Goal: Task Accomplishment & Management: Use online tool/utility

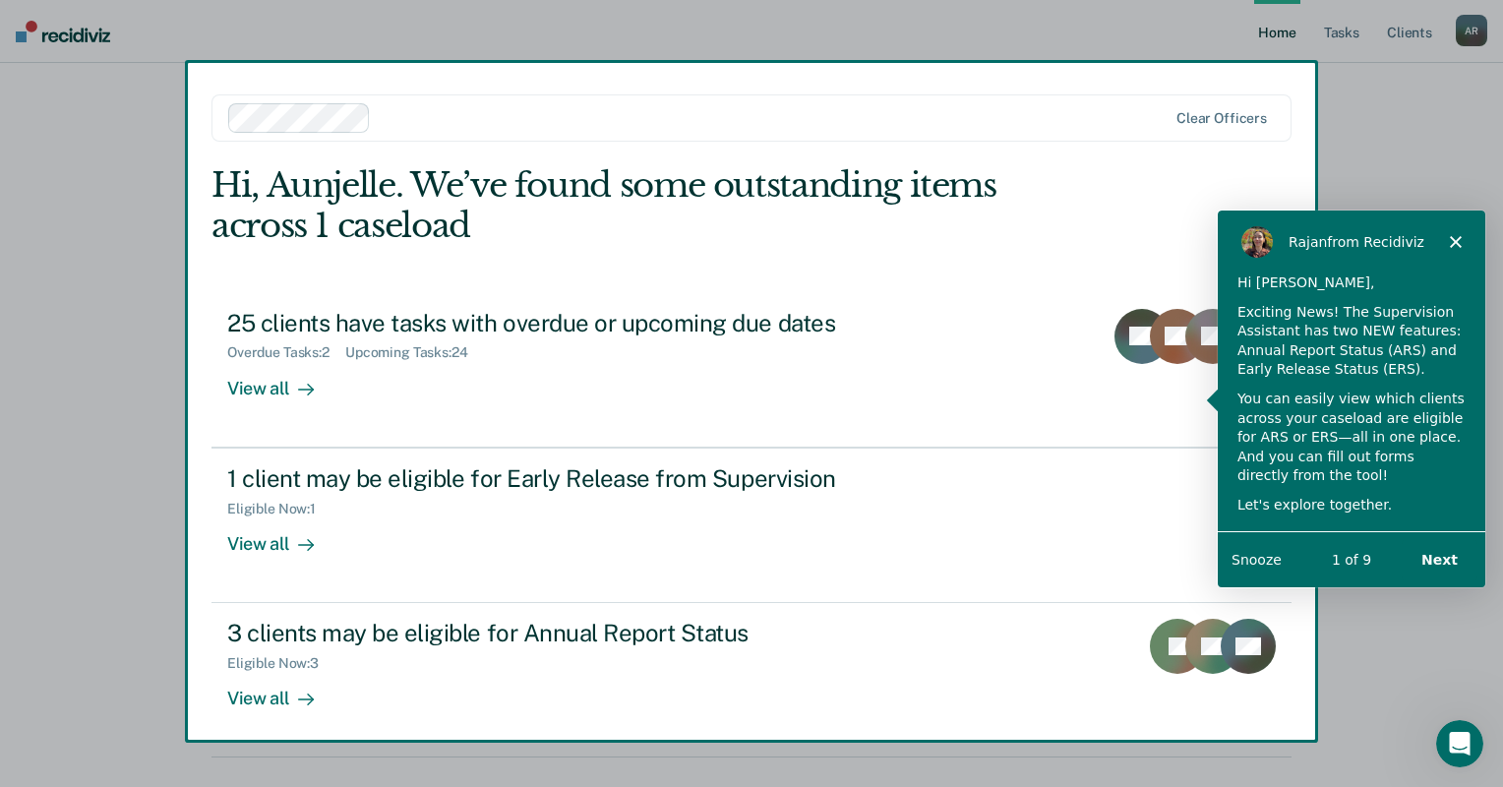
click at [1452, 558] on button "Next" at bounding box center [1439, 559] width 76 height 40
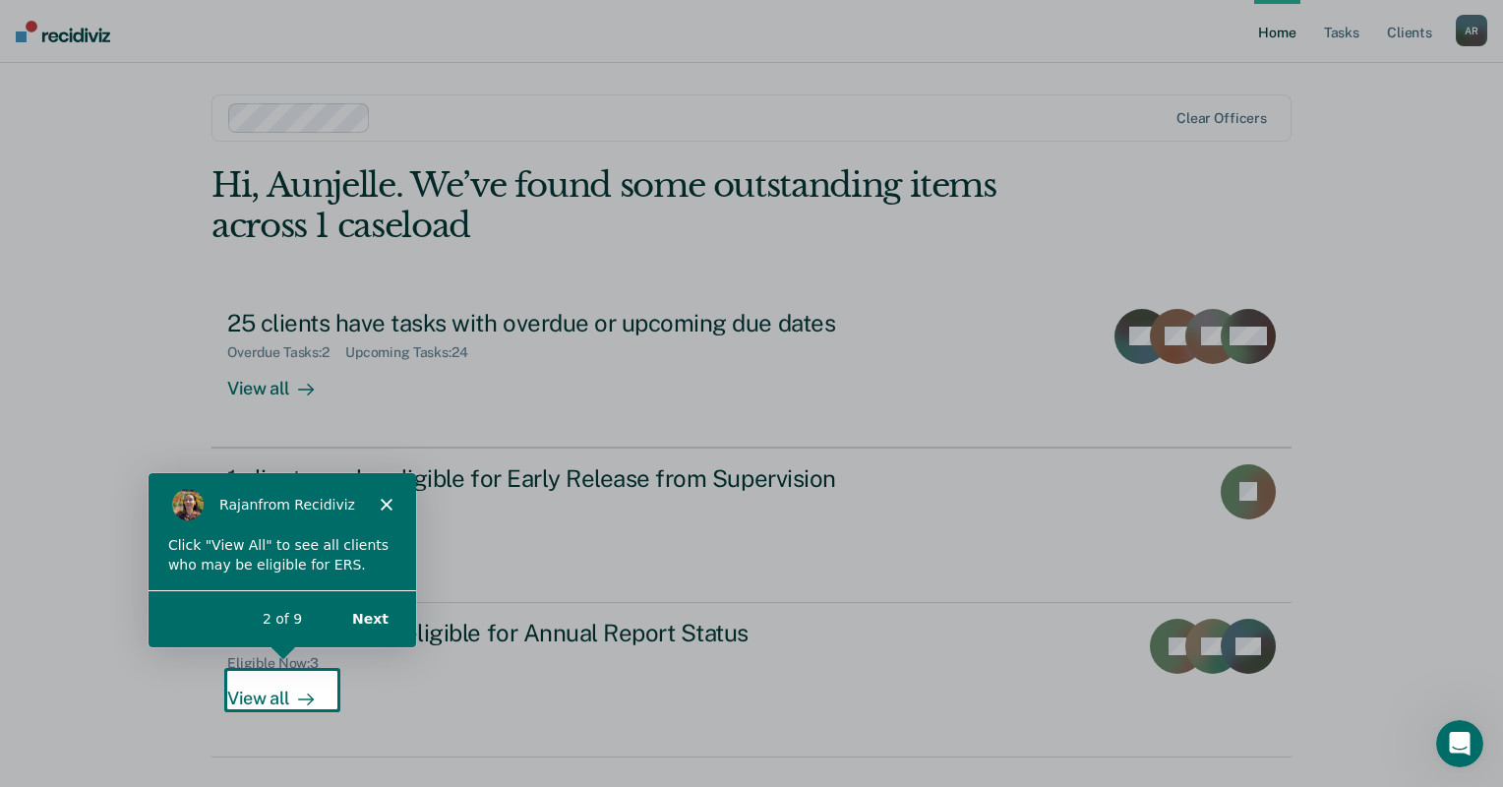
click at [371, 631] on button "Next" at bounding box center [370, 618] width 76 height 40
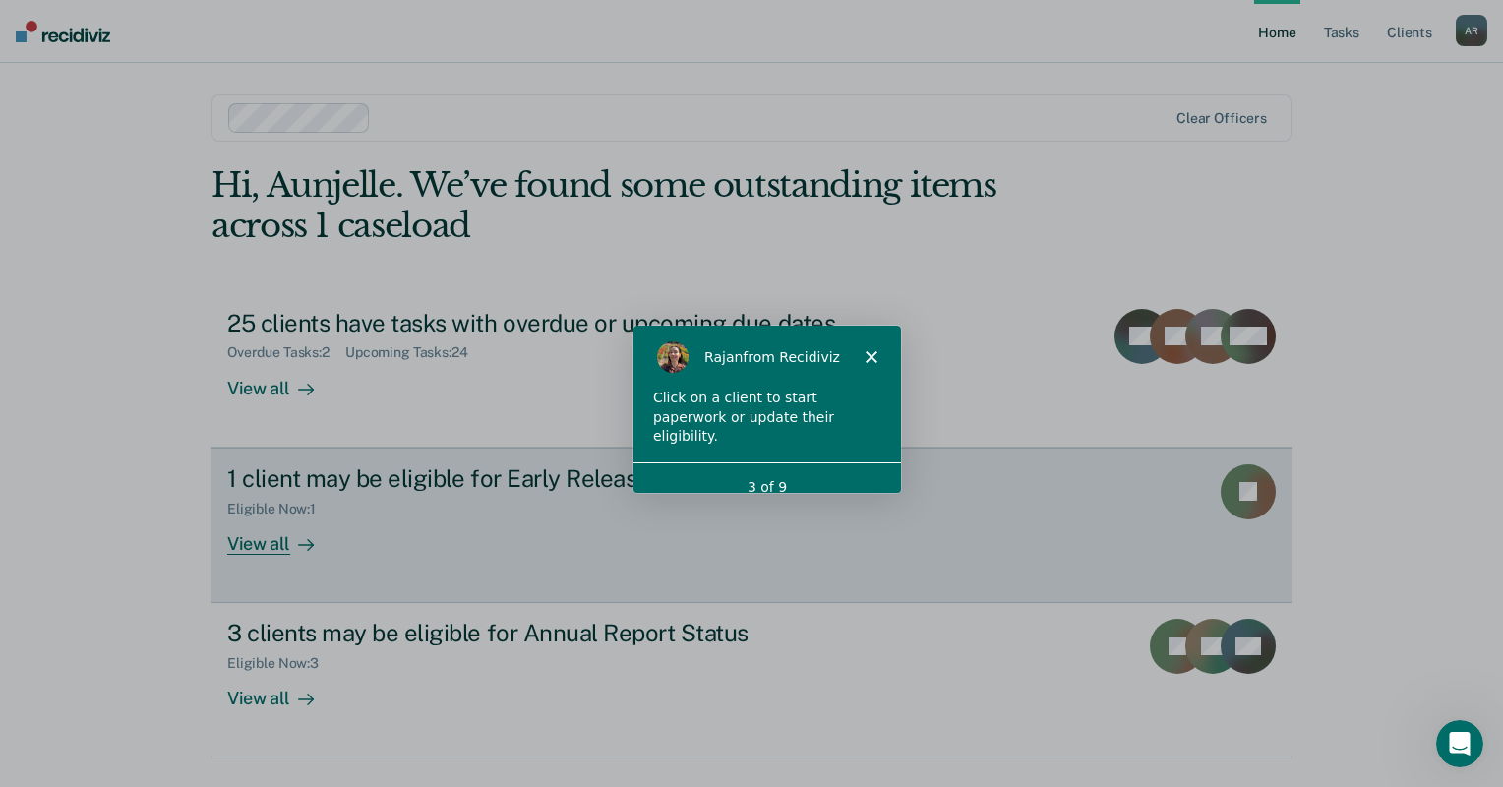
click at [253, 551] on div "View all" at bounding box center [282, 535] width 110 height 38
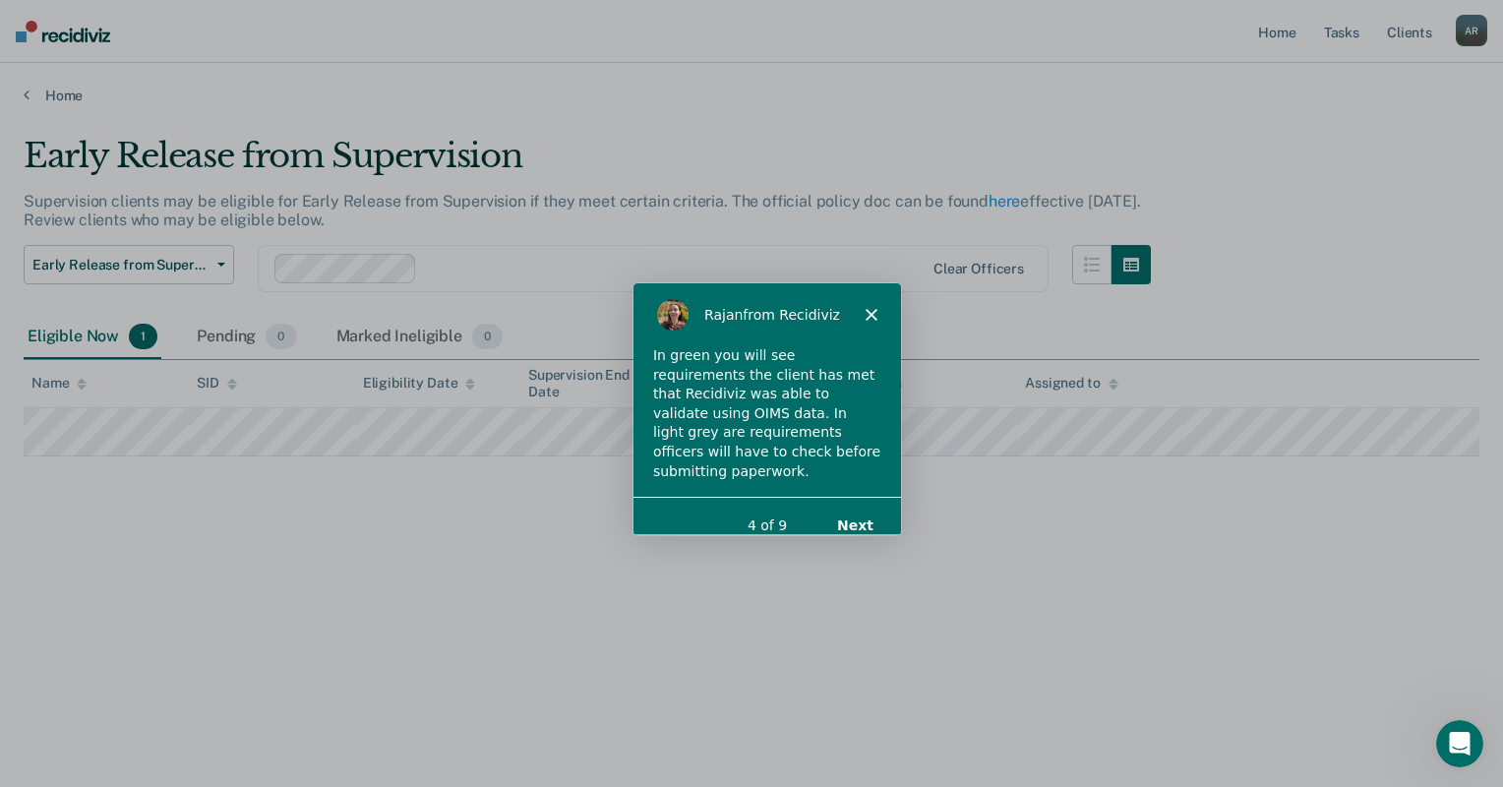
click at [871, 306] on div "[PERSON_NAME] from Recidiviz" at bounding box center [767, 313] width 268 height 63
click at [871, 319] on icon "Close" at bounding box center [871, 314] width 12 height 12
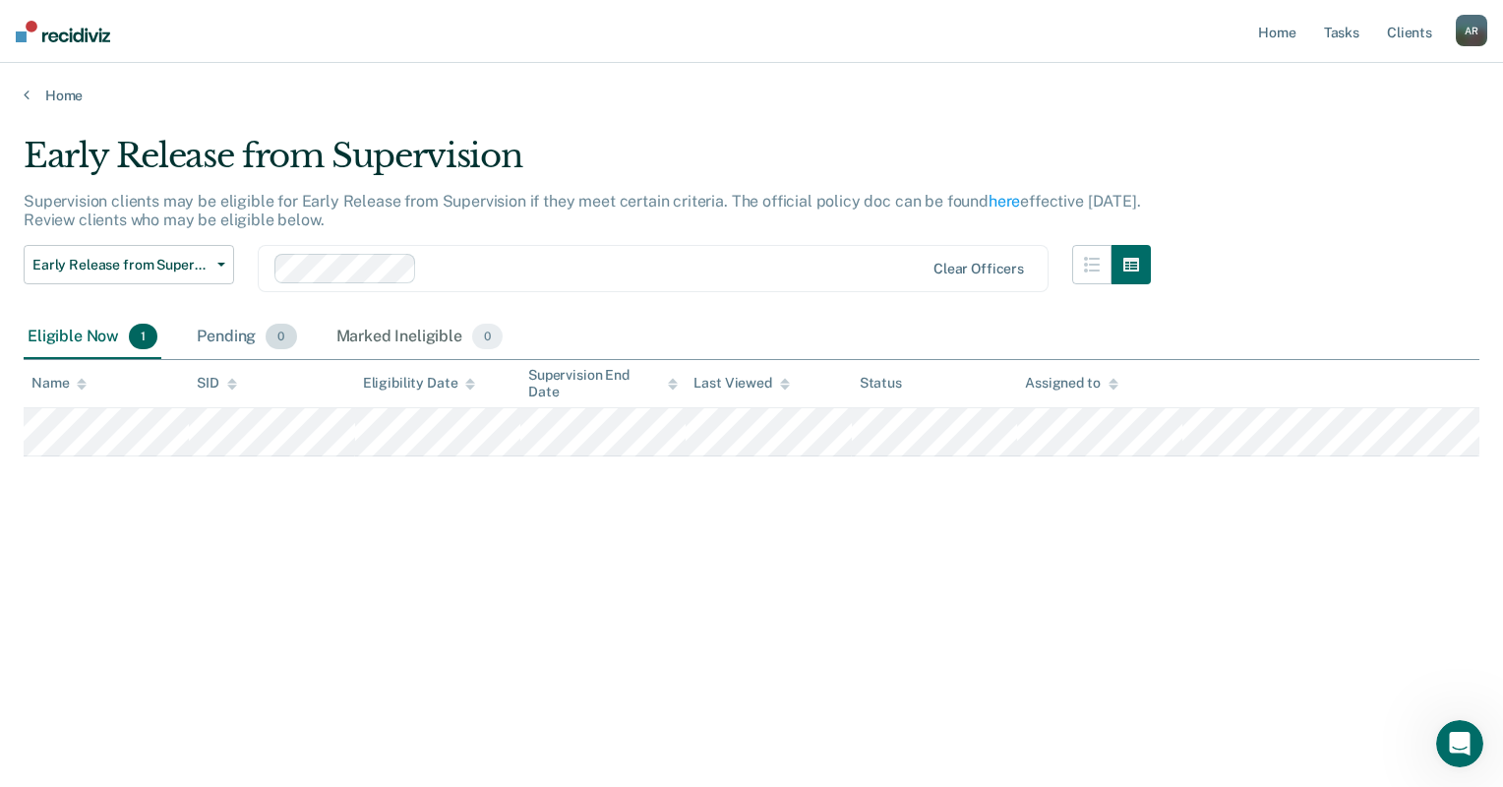
click at [234, 333] on div "Pending 0" at bounding box center [246, 337] width 107 height 43
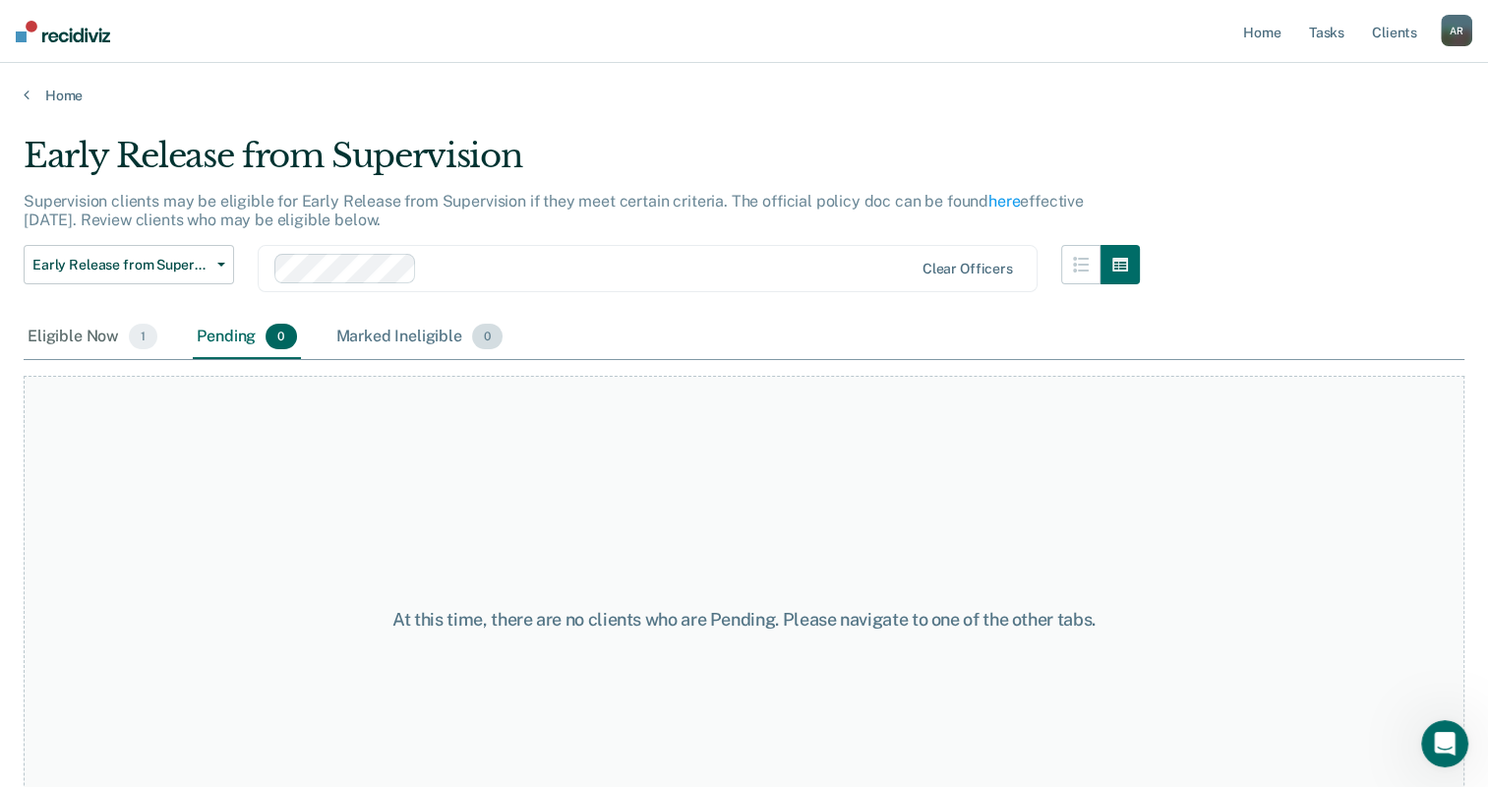
click at [390, 334] on div "Marked Ineligible 0" at bounding box center [419, 337] width 175 height 43
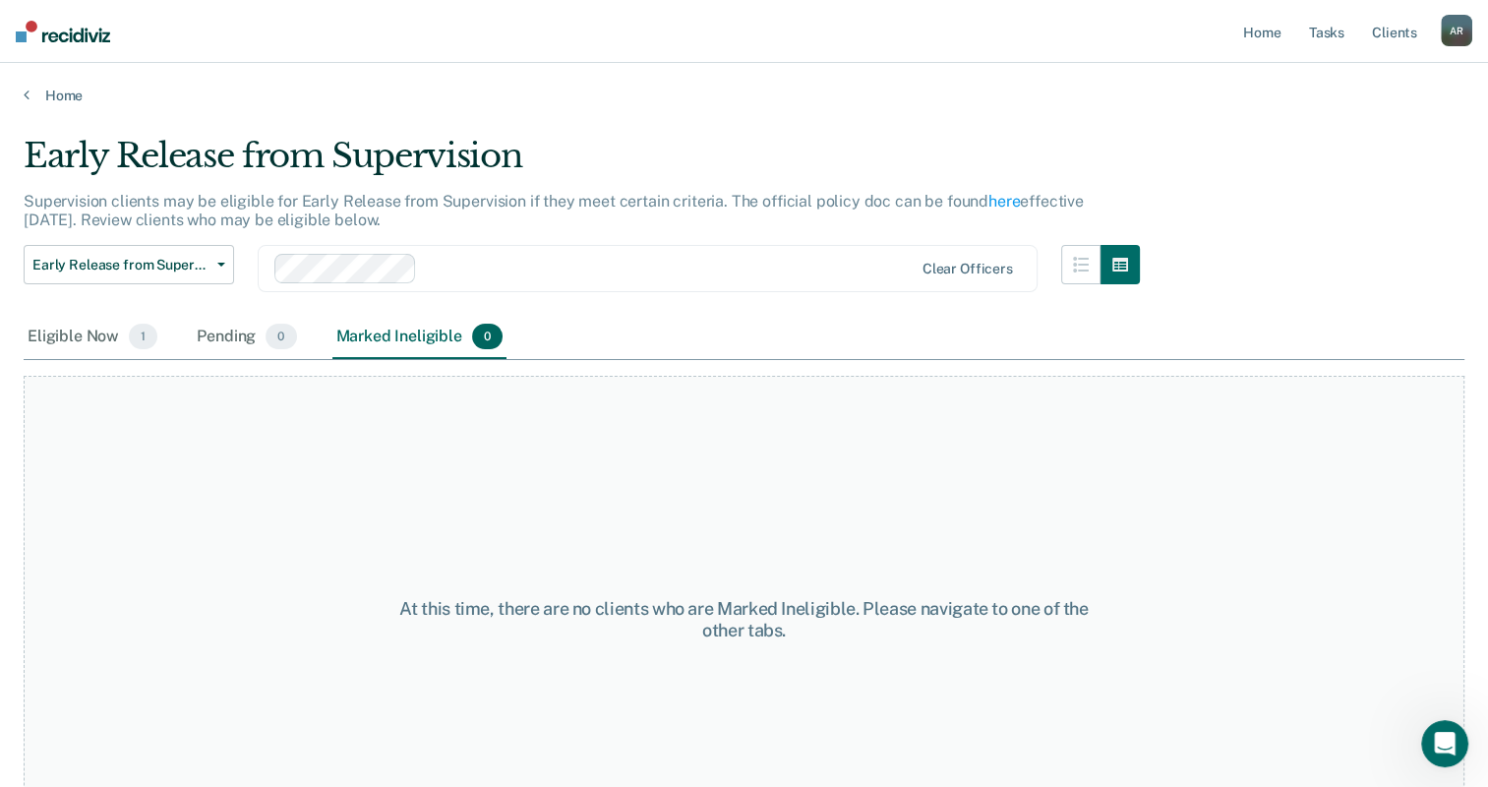
click at [1237, 45] on nav "Home Tasks Client s [PERSON_NAME] A R Profile How it works Log Out" at bounding box center [744, 31] width 1488 height 63
click at [1257, 39] on link "Home" at bounding box center [1261, 31] width 45 height 63
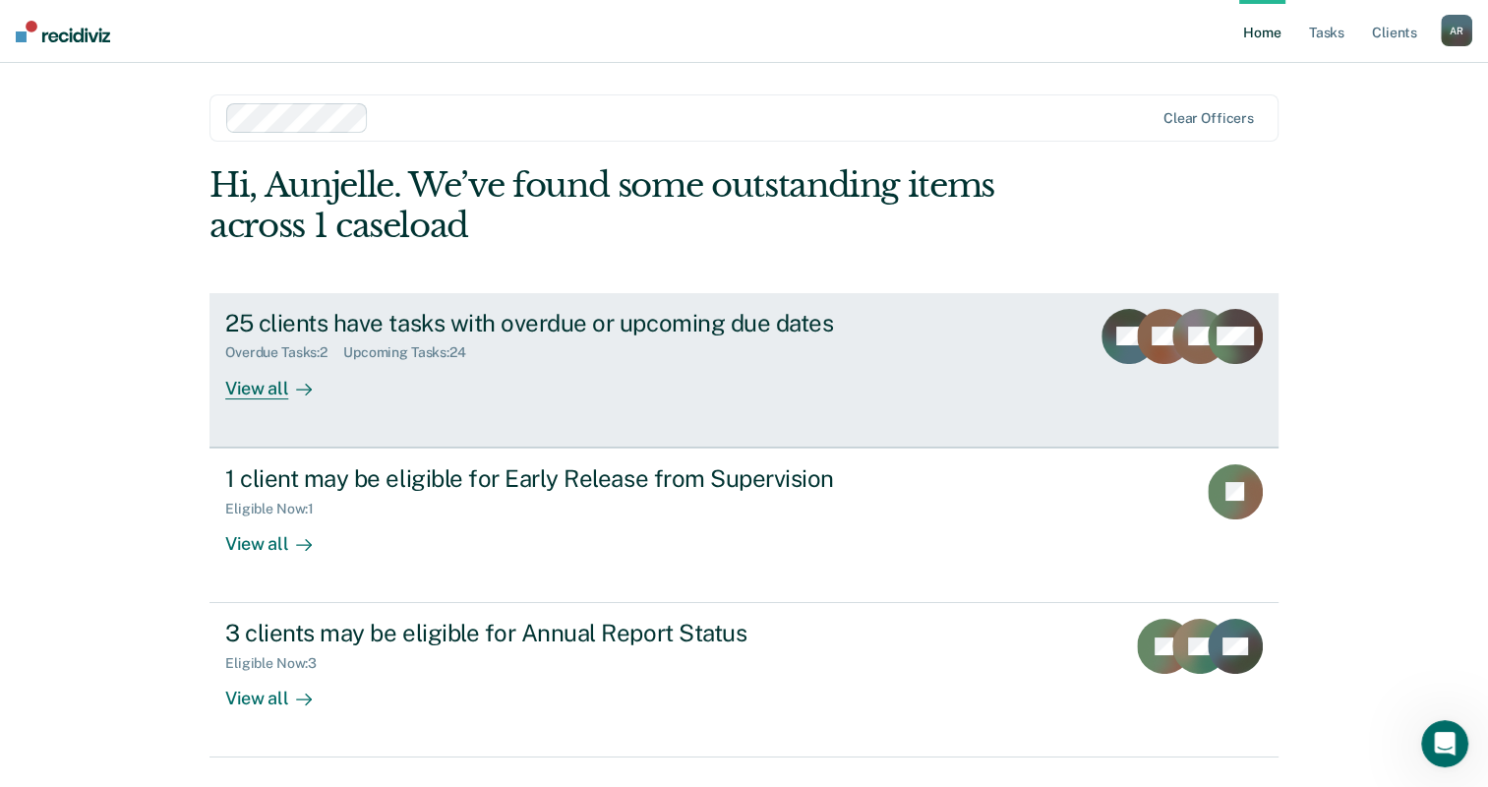
click at [265, 396] on div "View all" at bounding box center [280, 380] width 110 height 38
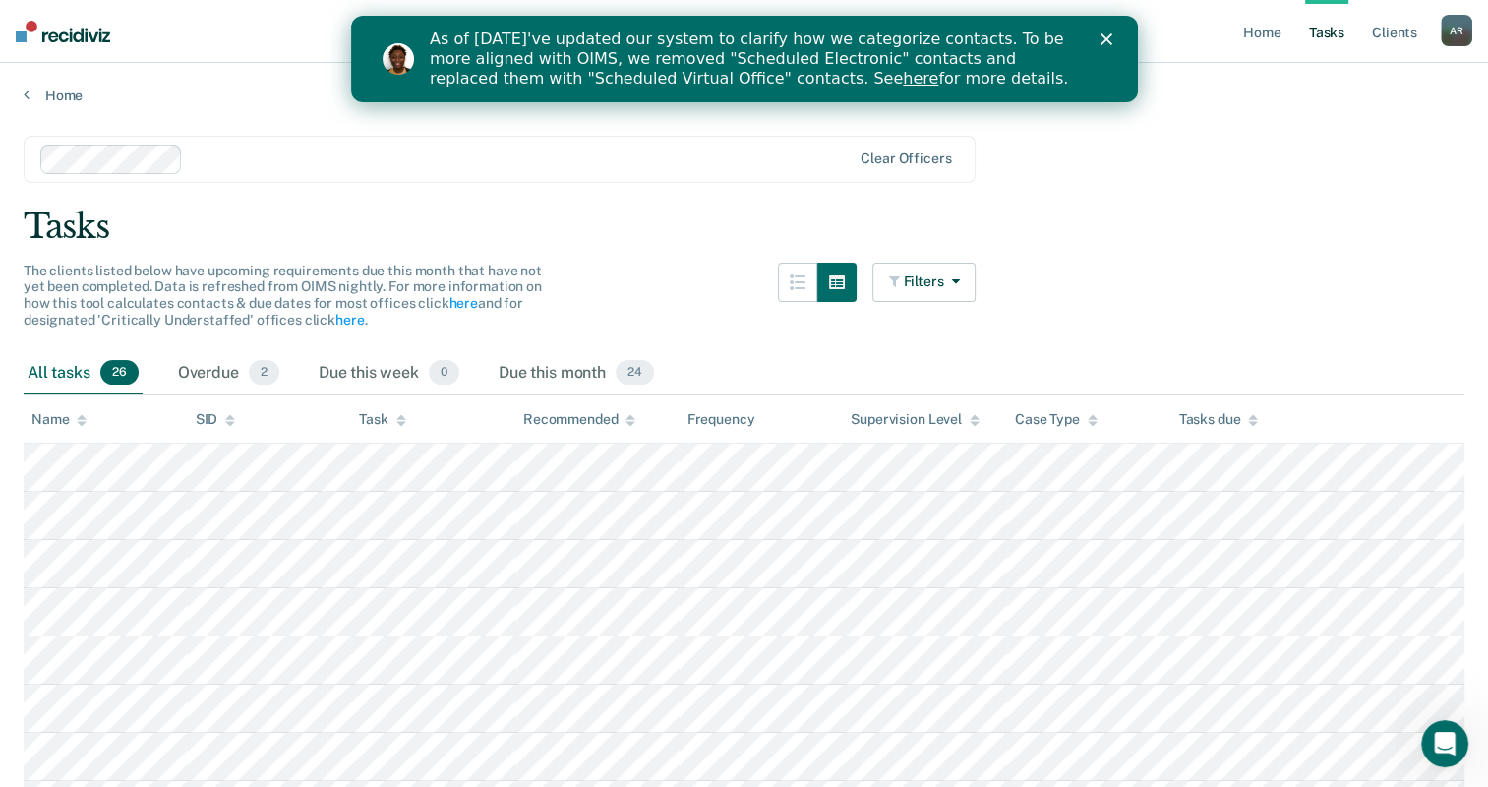
drag, startPoint x: 435, startPoint y: 41, endPoint x: 997, endPoint y: 95, distance: 565.3
click at [997, 95] on div "As of [DATE]'ve updated our system to clarify how we categorize contacts. To be…" at bounding box center [743, 59] width 787 height 87
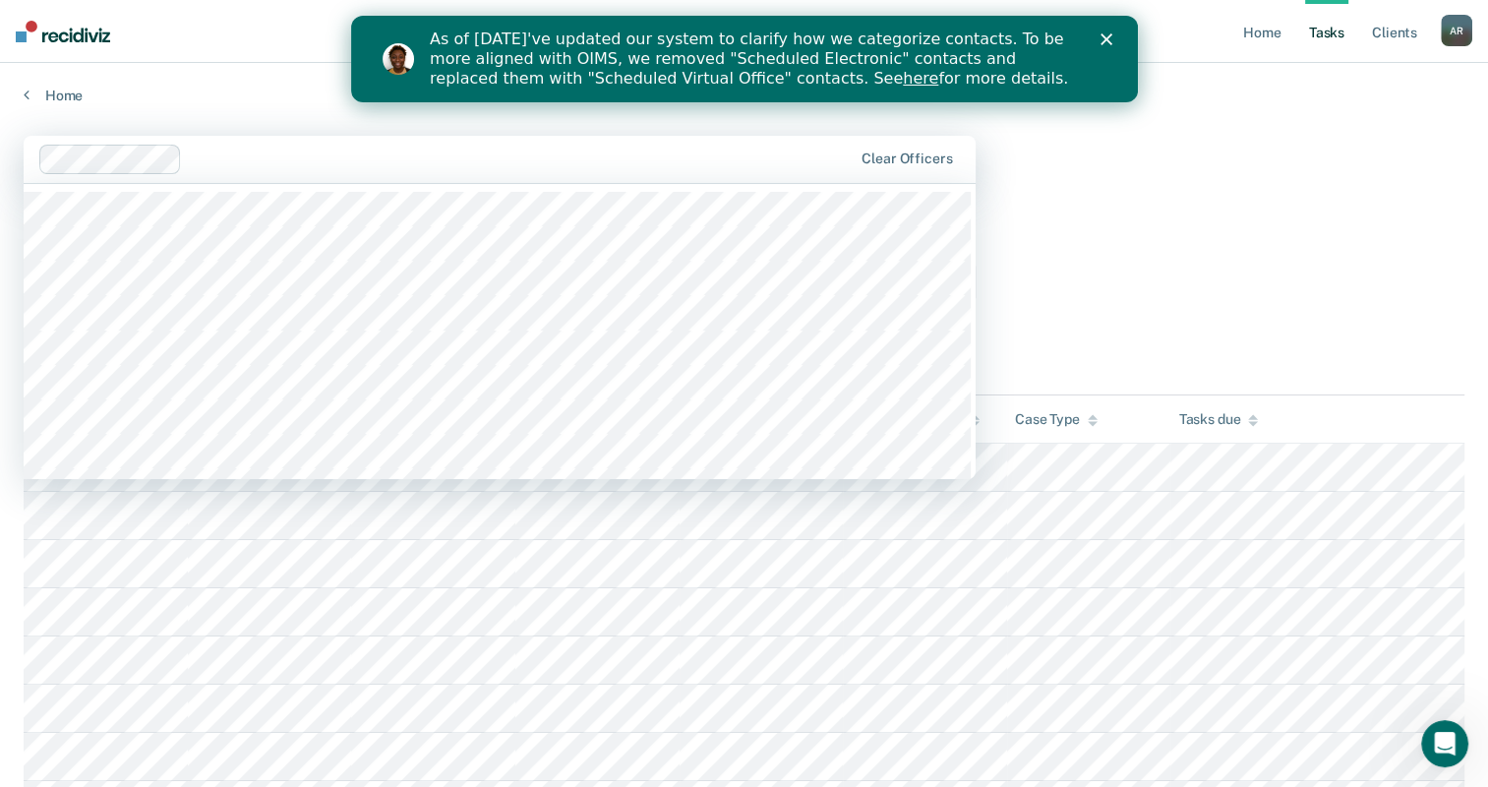
click at [673, 174] on div "Clear officers" at bounding box center [500, 159] width 952 height 47
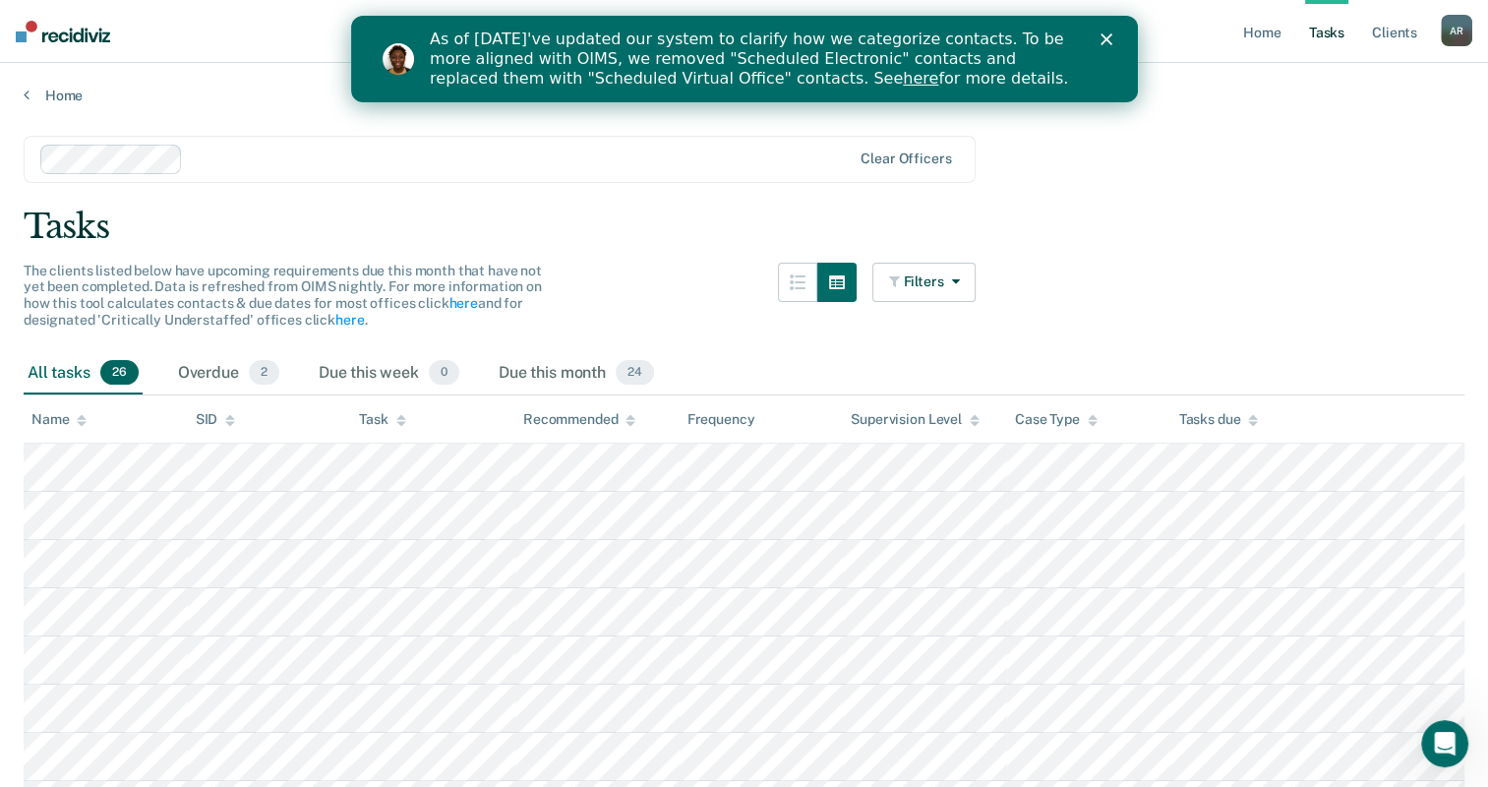
click at [1076, 220] on div "Tasks" at bounding box center [744, 227] width 1441 height 40
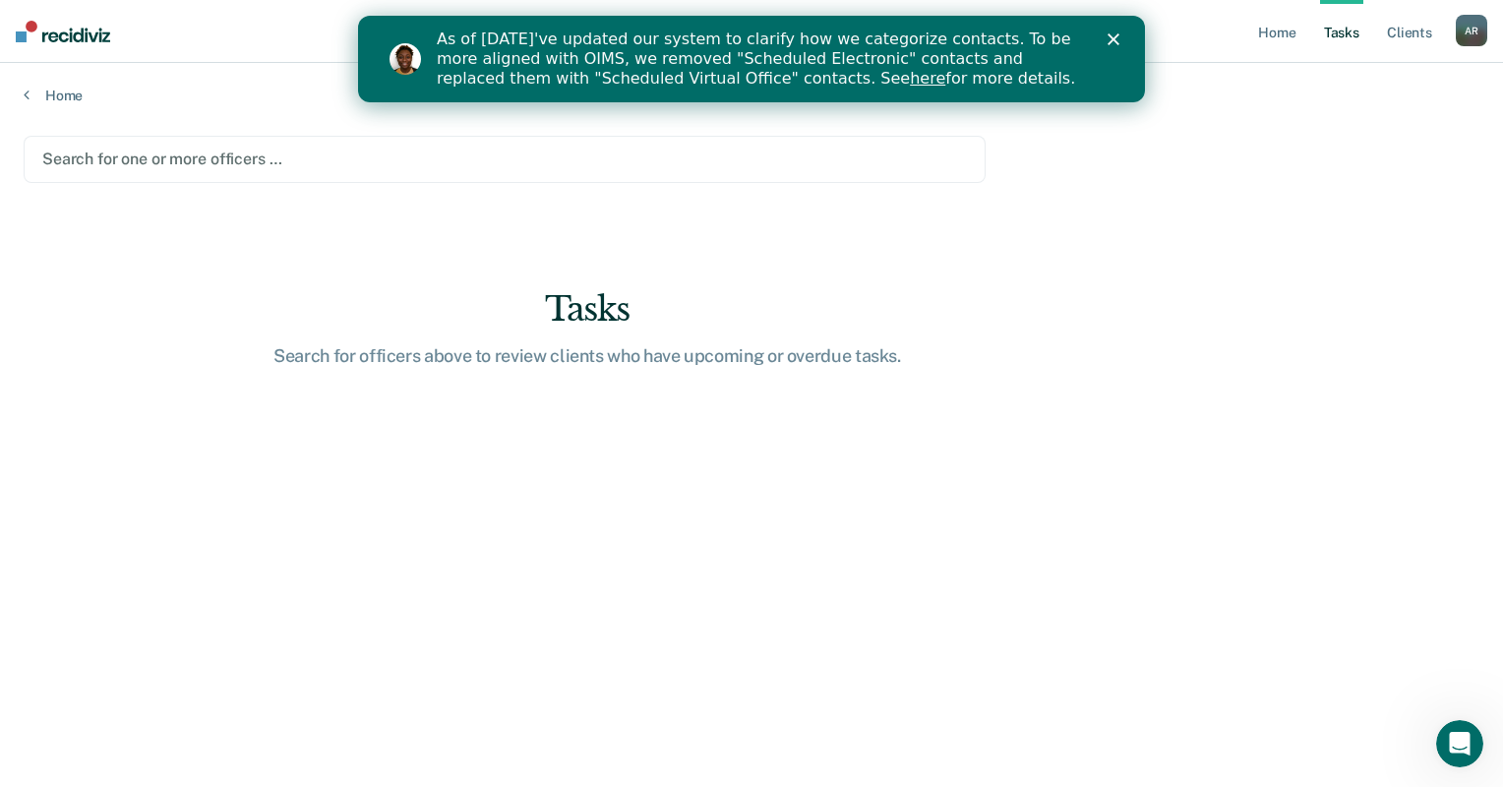
click at [51, 71] on div "Home" at bounding box center [751, 83] width 1503 height 41
drag, startPoint x: 59, startPoint y: 83, endPoint x: 61, endPoint y: 92, distance: 10.0
click at [59, 84] on div "Home" at bounding box center [751, 83] width 1503 height 41
click at [63, 95] on link "Home" at bounding box center [752, 96] width 1456 height 18
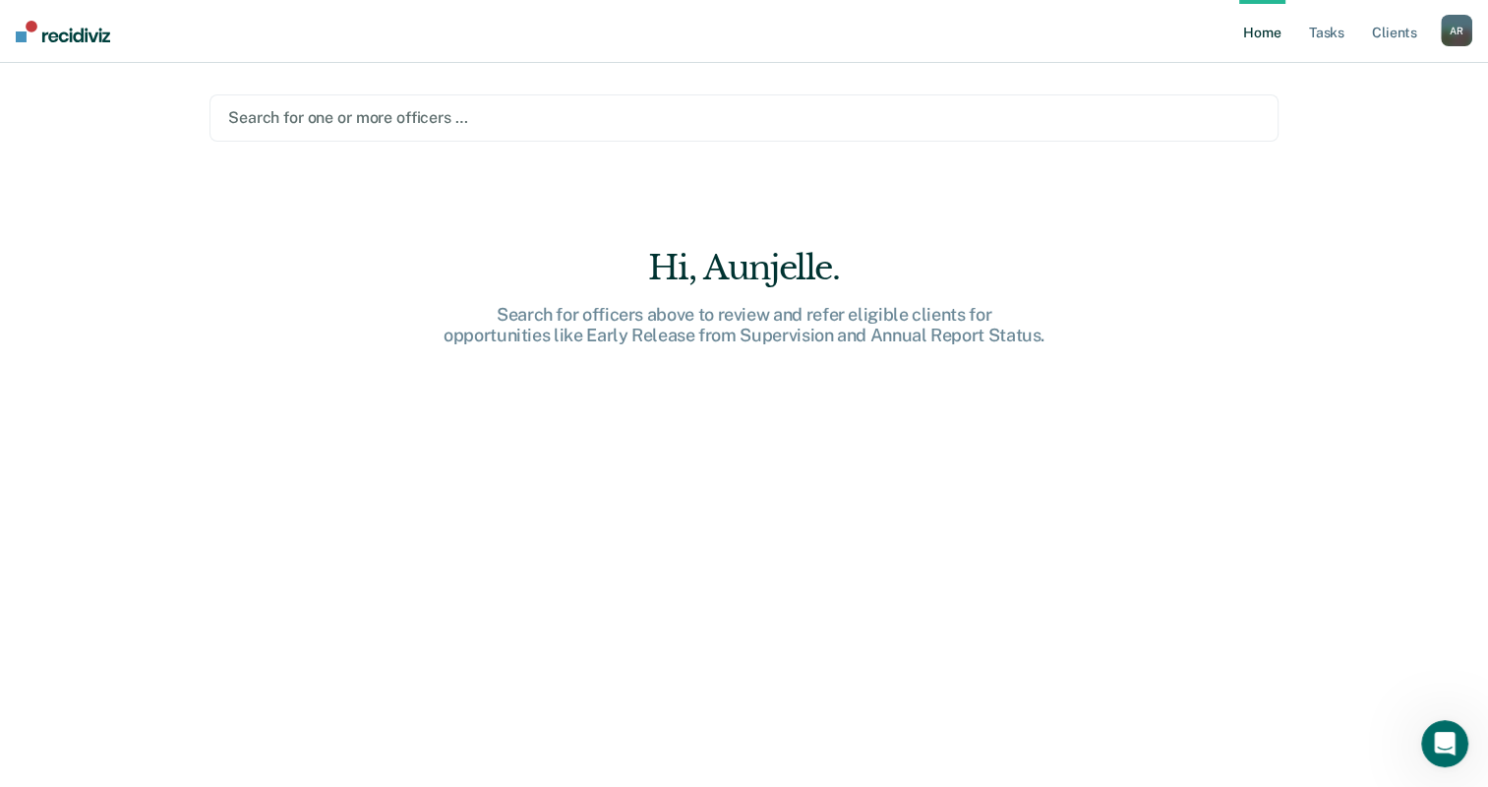
click at [1271, 43] on link "Home" at bounding box center [1261, 31] width 45 height 63
click at [1385, 25] on link "Client s" at bounding box center [1394, 31] width 53 height 63
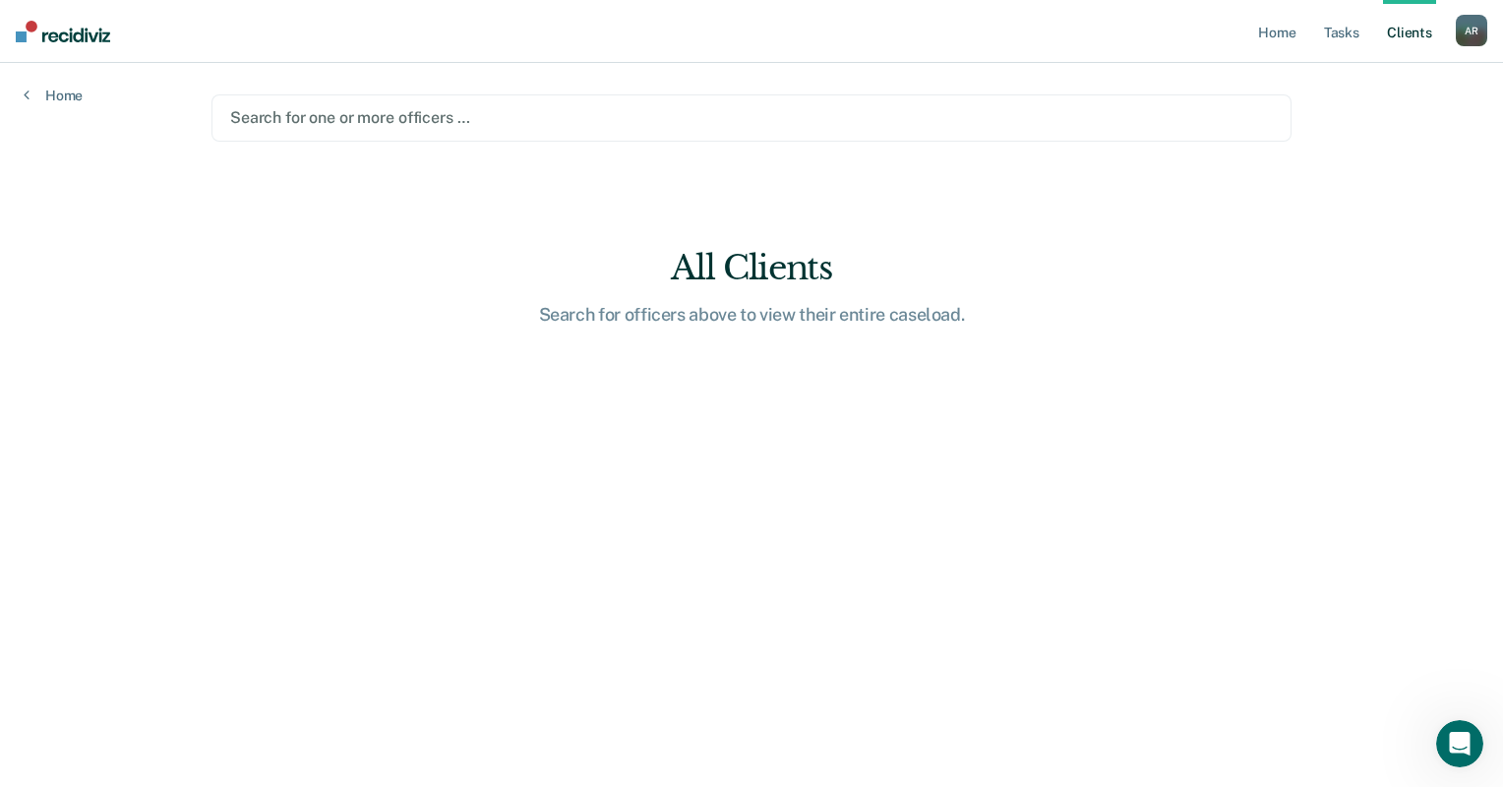
click at [1476, 42] on div "A R" at bounding box center [1471, 30] width 31 height 31
click at [1359, 69] on div "Profile How it works Log Out" at bounding box center [1392, 104] width 190 height 96
click at [1333, 75] on link "Profile" at bounding box center [1392, 80] width 158 height 17
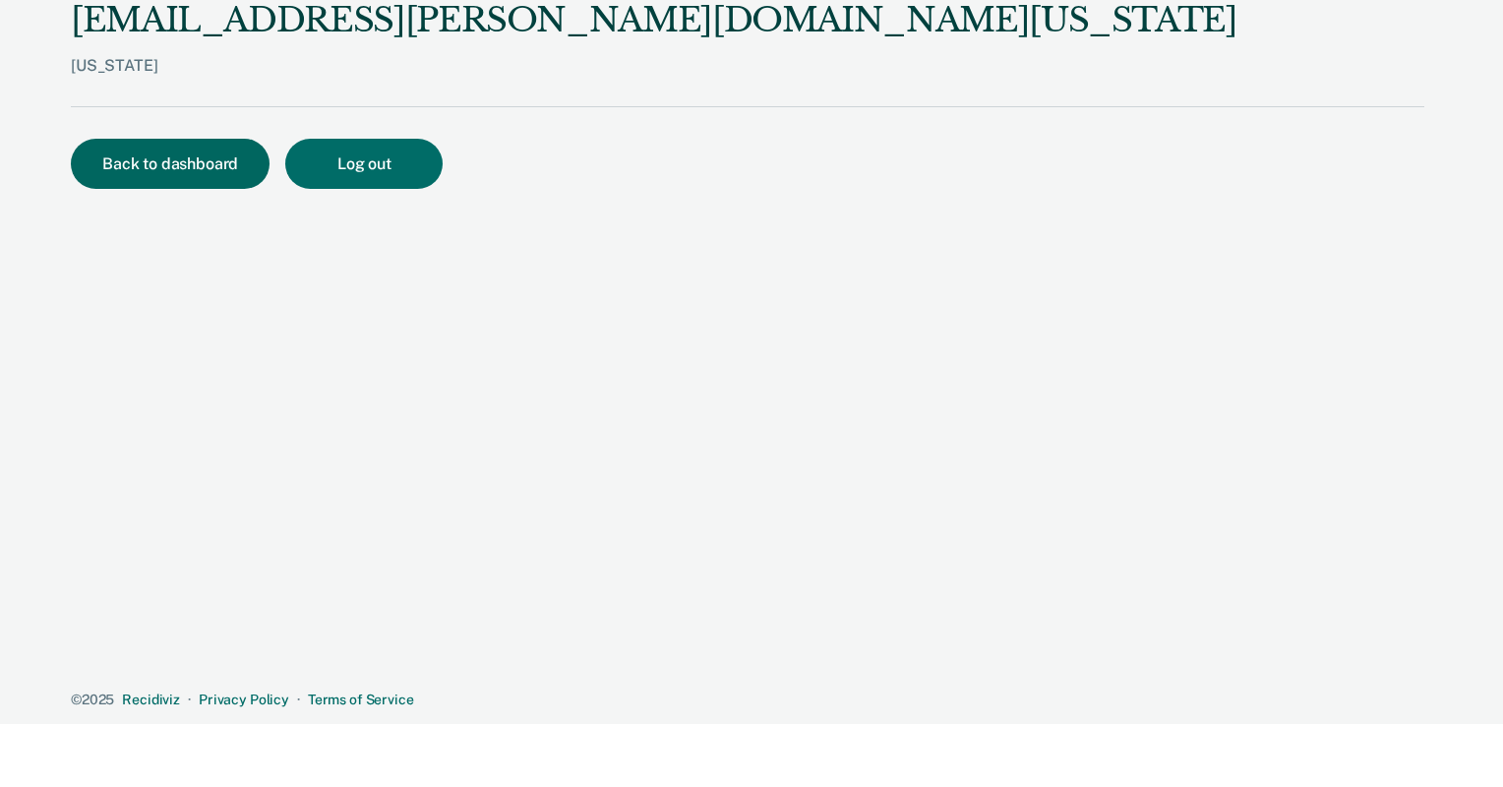
click at [141, 178] on button "Back to dashboard" at bounding box center [170, 164] width 199 height 50
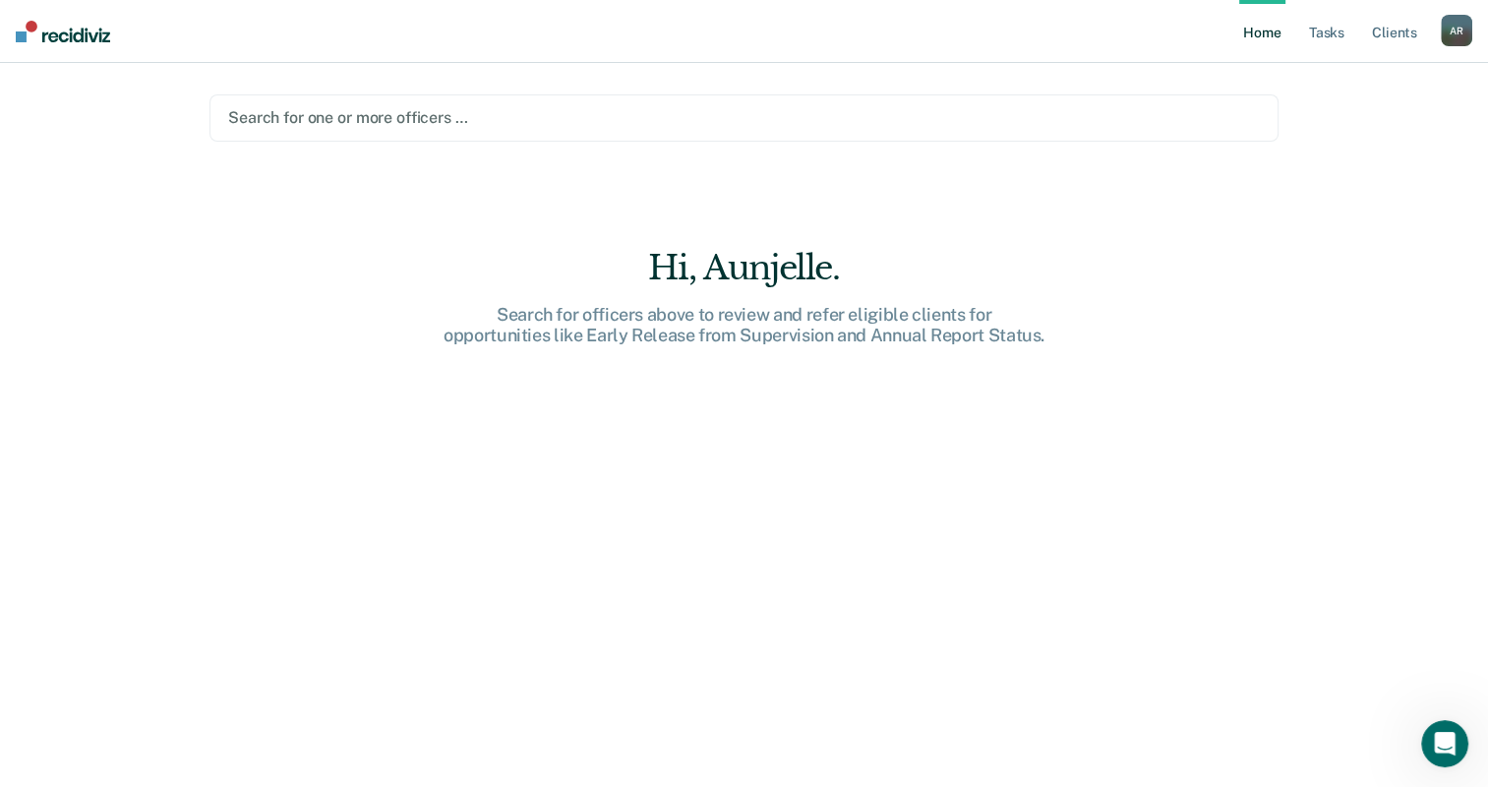
click at [1257, 26] on link "Home" at bounding box center [1261, 31] width 45 height 63
click at [1331, 46] on link "Tasks" at bounding box center [1326, 31] width 43 height 63
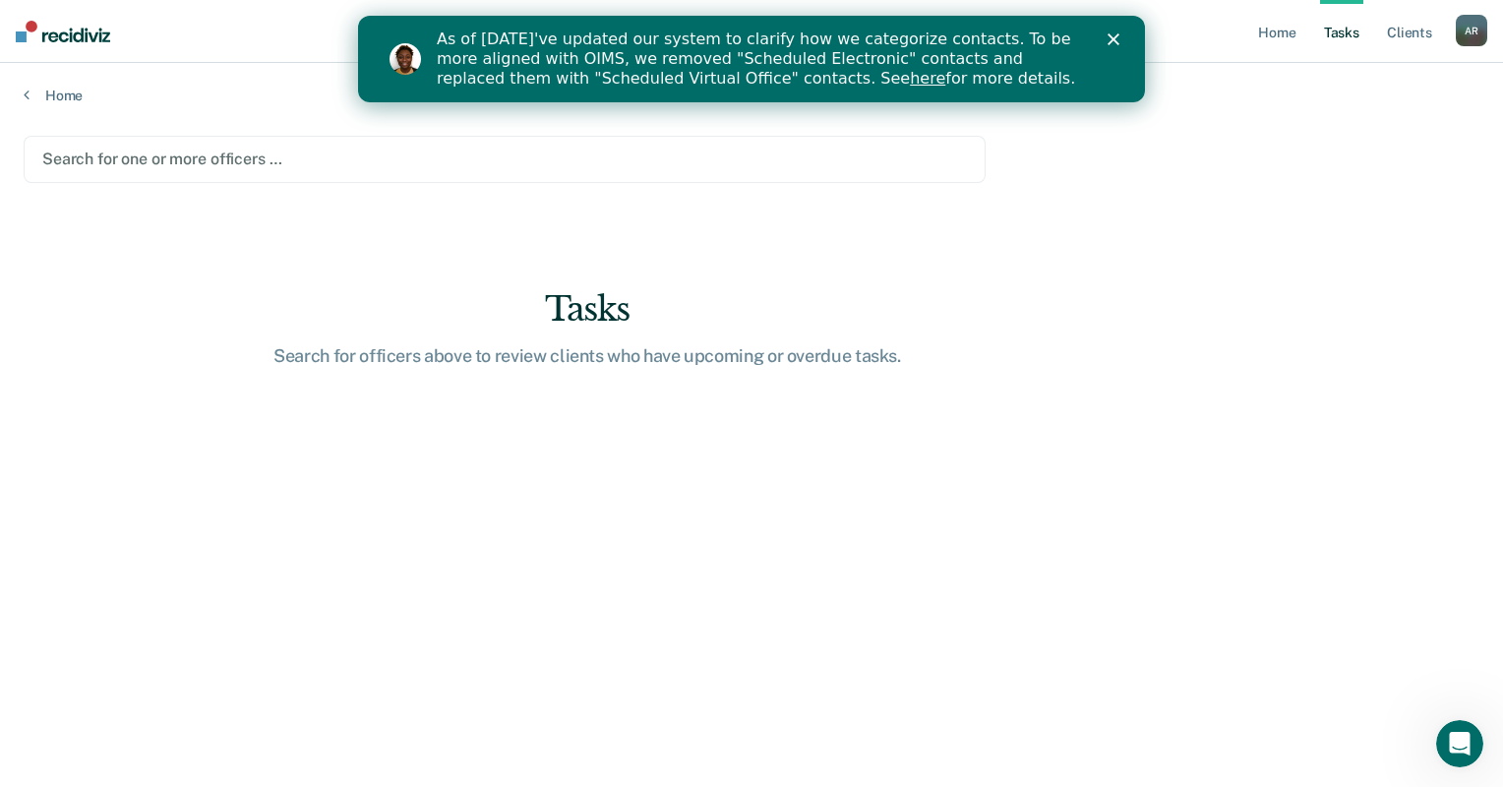
click at [21, 85] on div "Home" at bounding box center [751, 83] width 1503 height 41
click at [46, 104] on main "Search for one or more officers … Tasks Search for officers above to review cli…" at bounding box center [751, 442] width 1503 height 677
click at [134, 143] on div "Search for one or more officers …" at bounding box center [505, 159] width 962 height 47
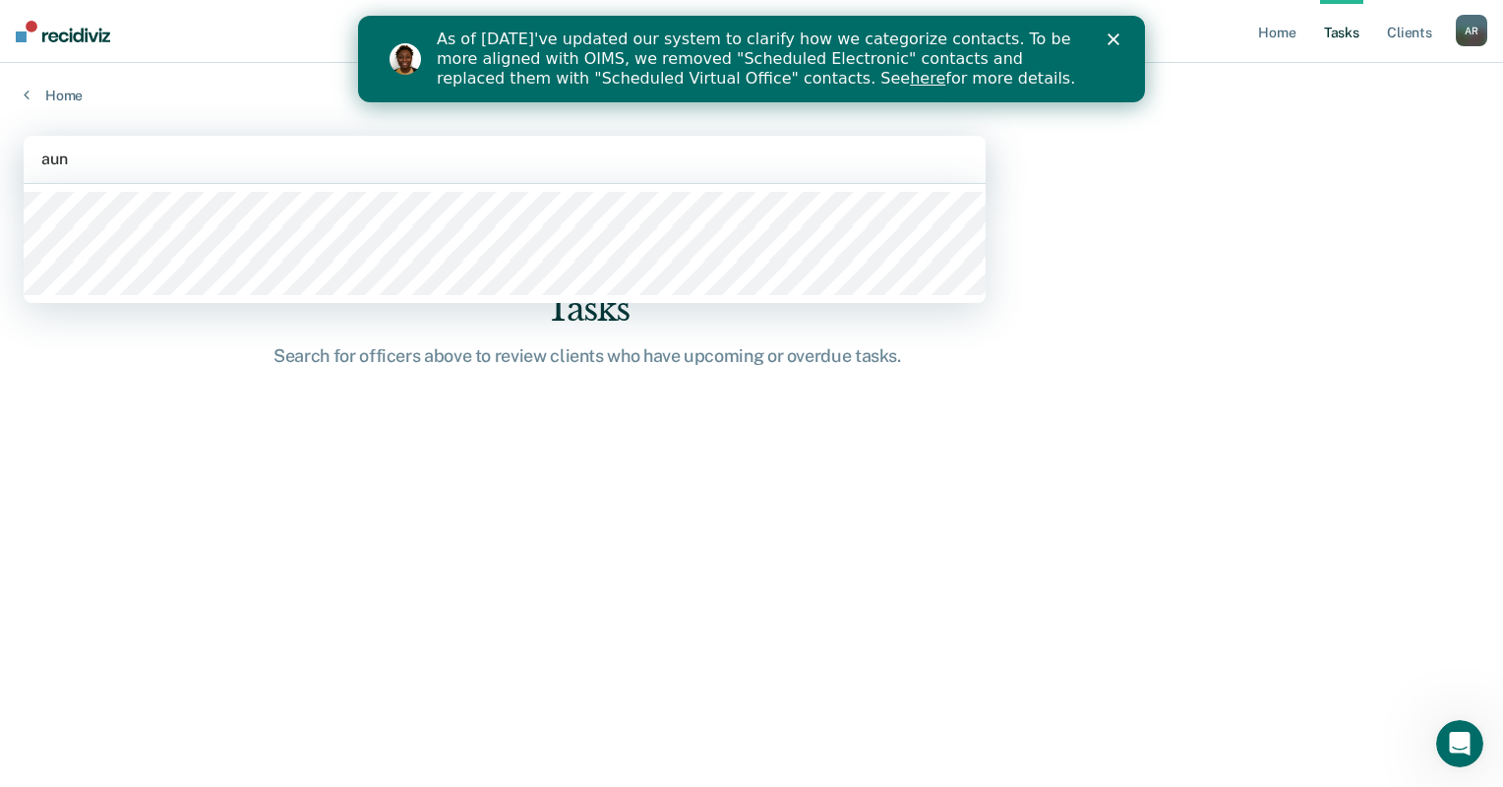
type input "[PERSON_NAME]"
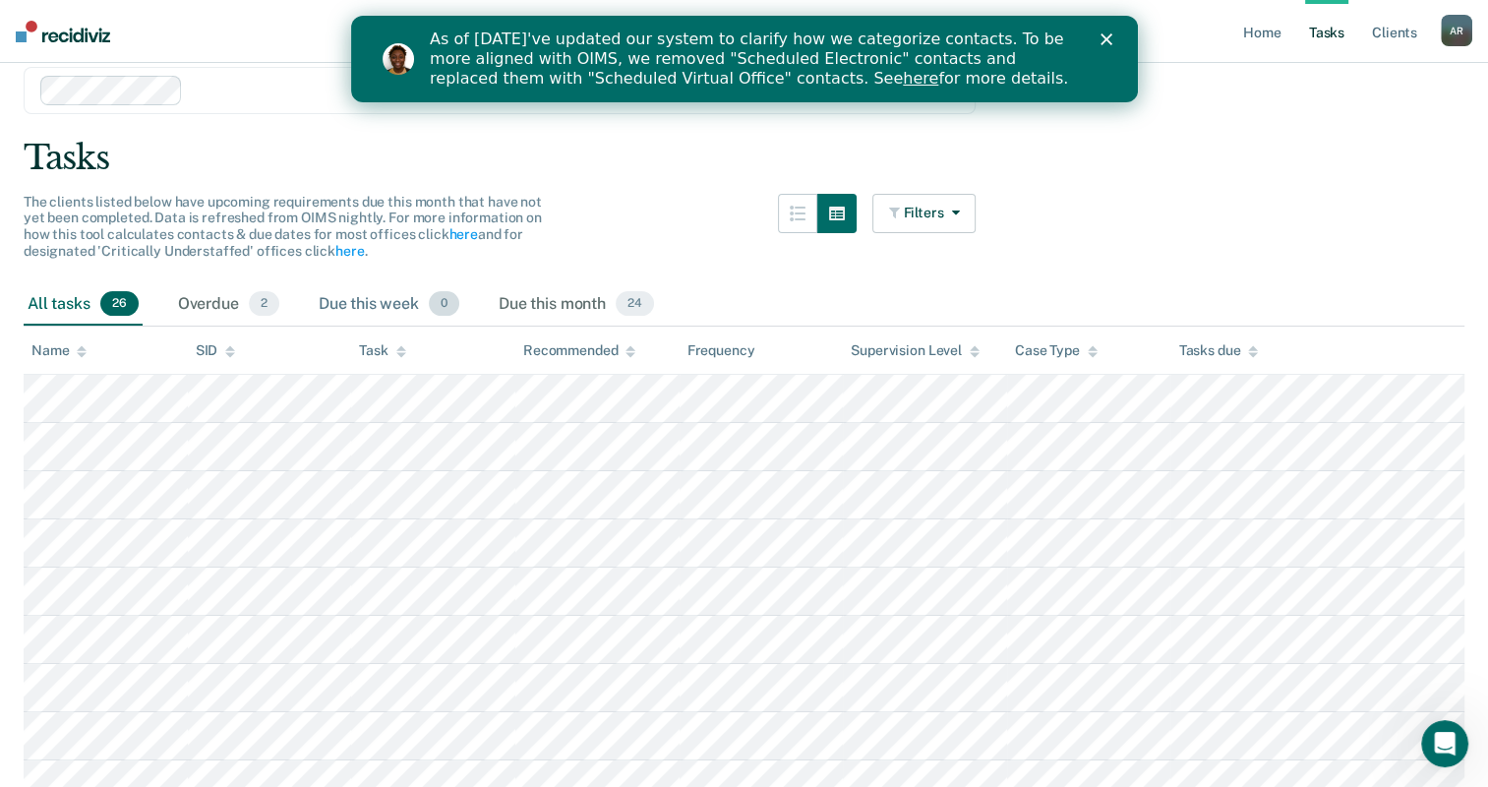
scroll to position [98, 0]
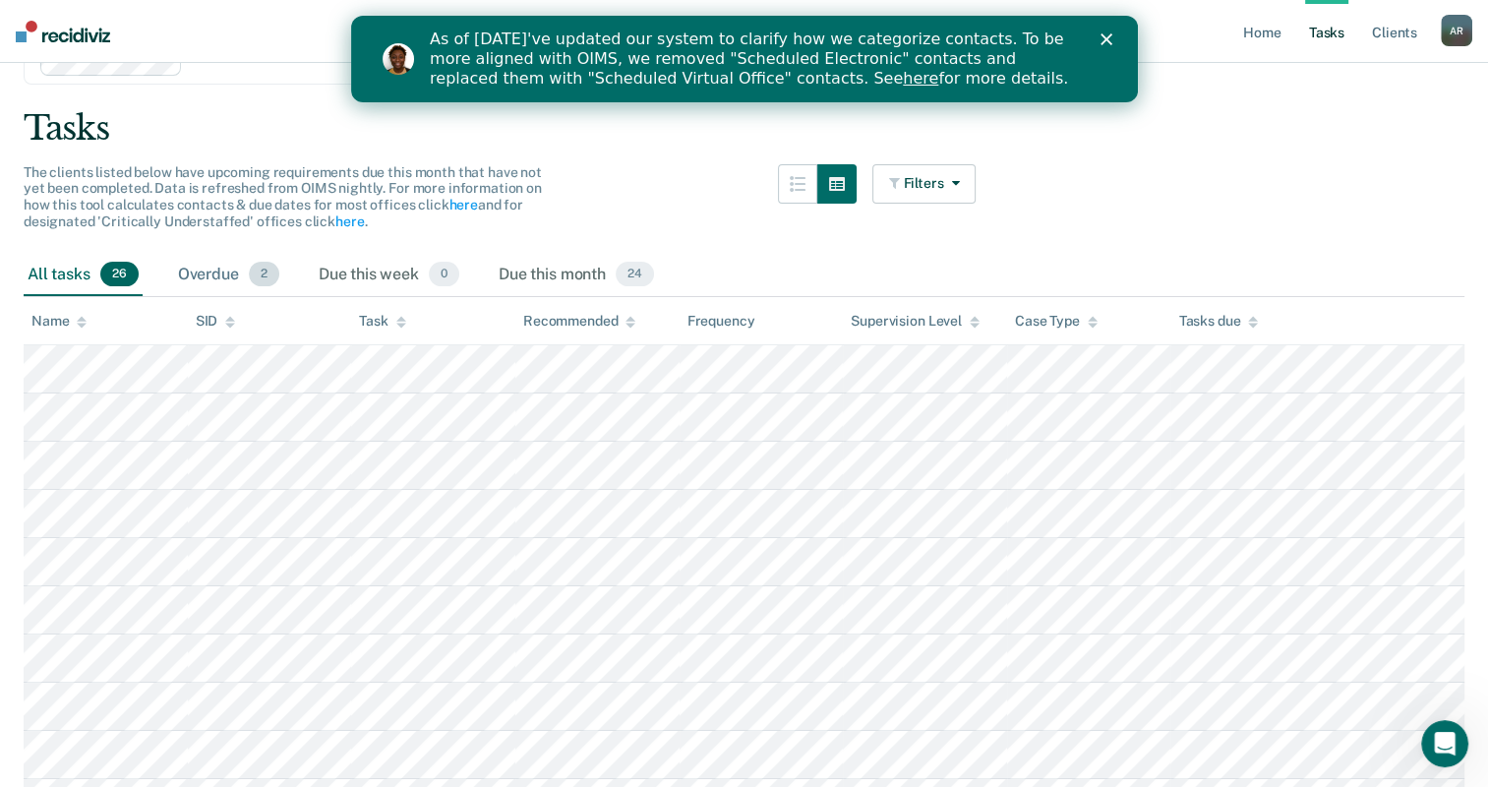
click at [231, 285] on div "Overdue 2" at bounding box center [228, 275] width 109 height 43
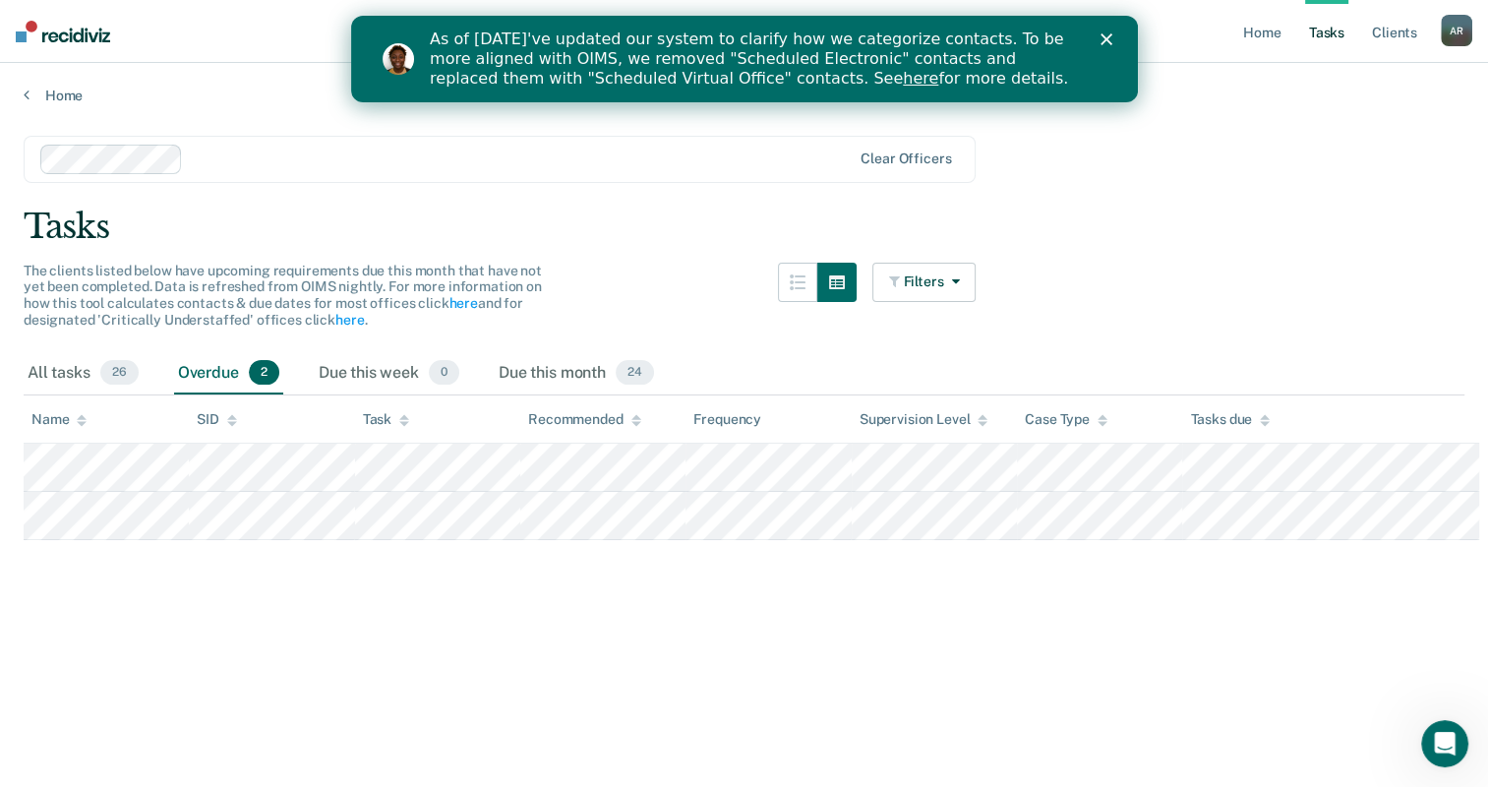
scroll to position [0, 0]
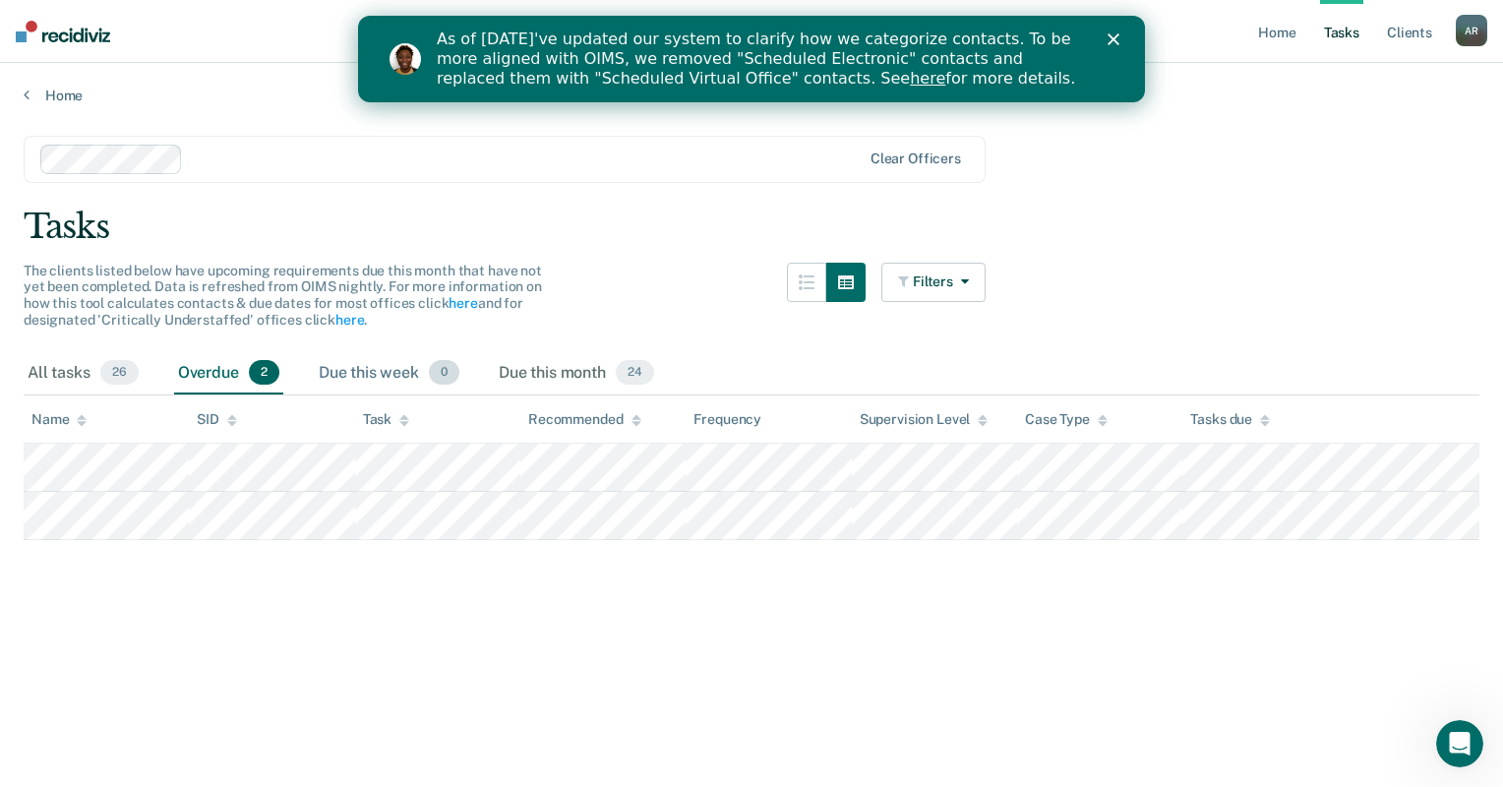
click at [346, 369] on div "Due this week 0" at bounding box center [389, 373] width 149 height 43
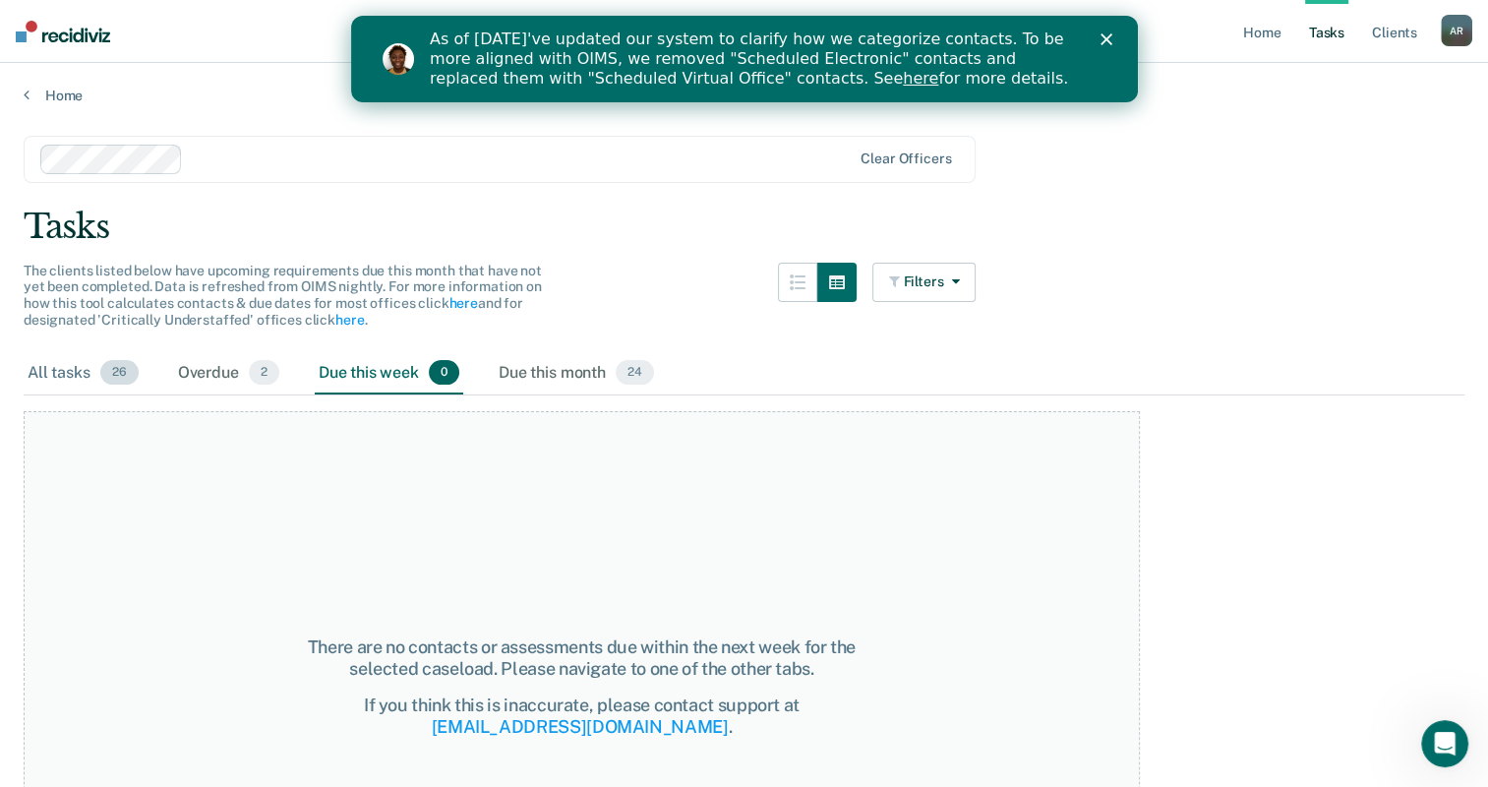
click at [54, 374] on div "All tasks 26" at bounding box center [83, 373] width 119 height 43
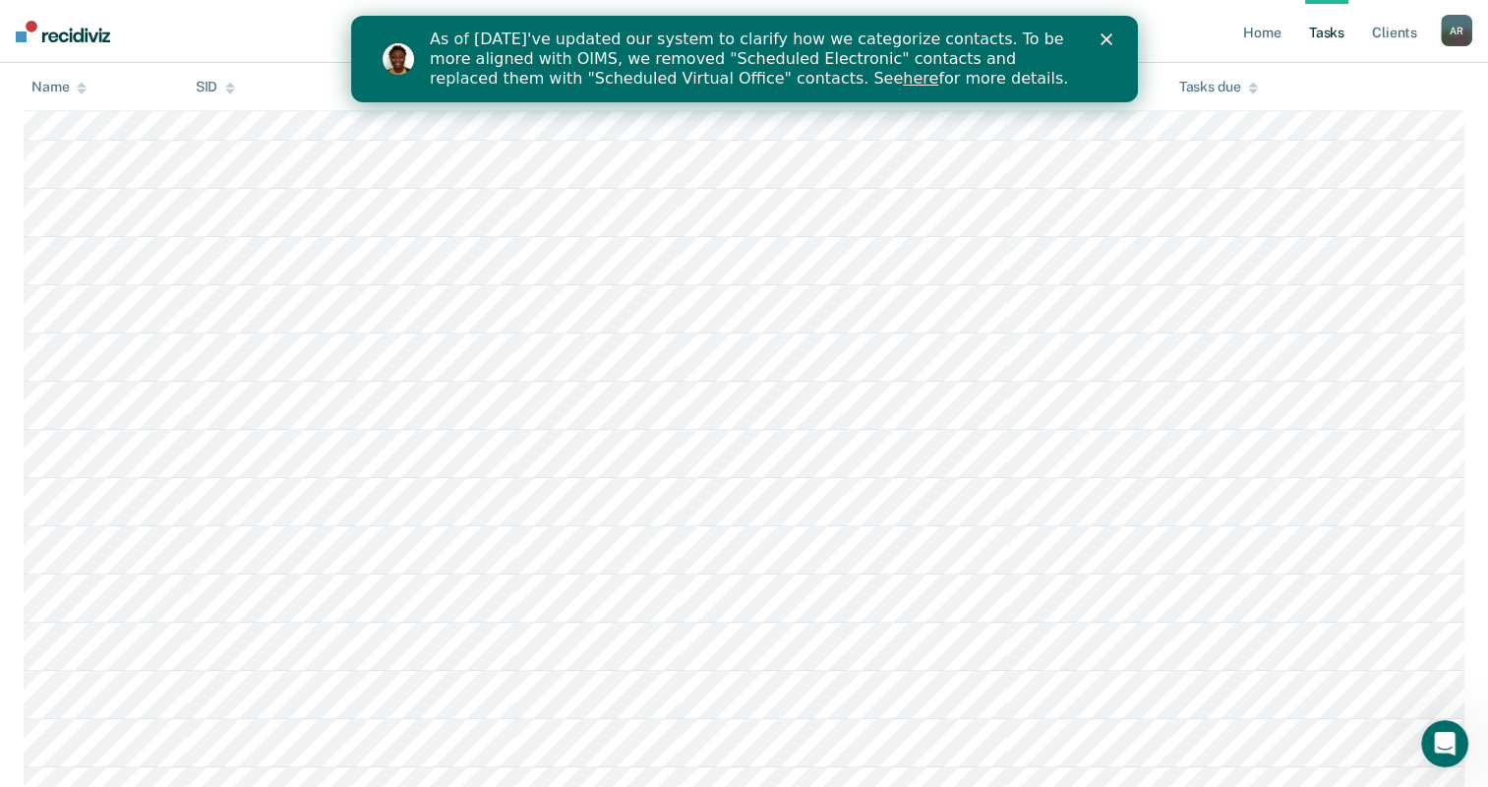
scroll to position [1177, 0]
